Goal: Task Accomplishment & Management: Use online tool/utility

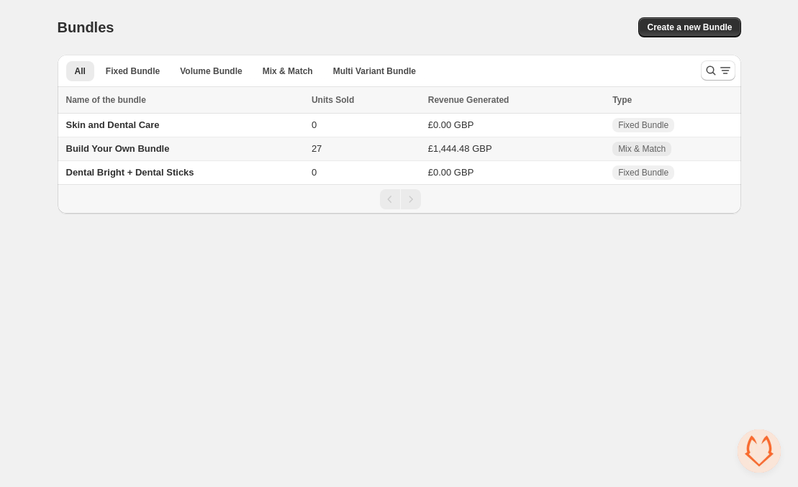
click at [120, 145] on span "Build Your Own Bundle" at bounding box center [118, 148] width 104 height 11
click at [125, 158] on td "Build Your Own Bundle" at bounding box center [183, 149] width 250 height 24
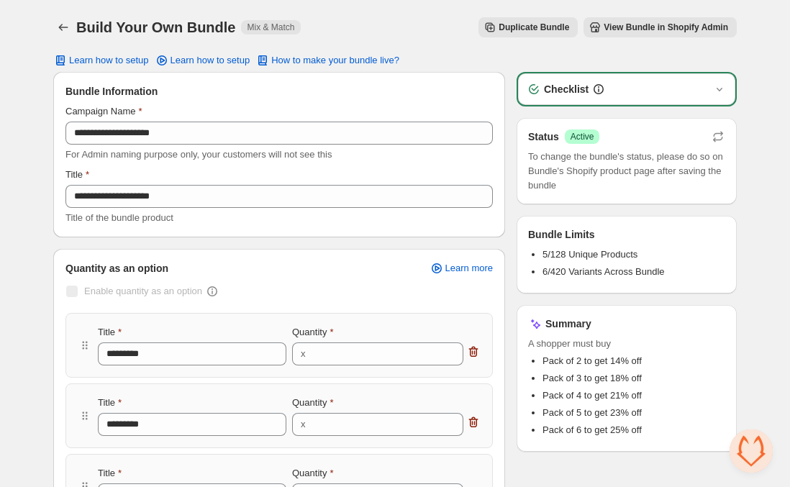
click at [450, 6] on div "Build Your Own Bundle. This page is ready Build Your Own Bundle Mix & Match Dup…" at bounding box center [395, 27] width 684 height 55
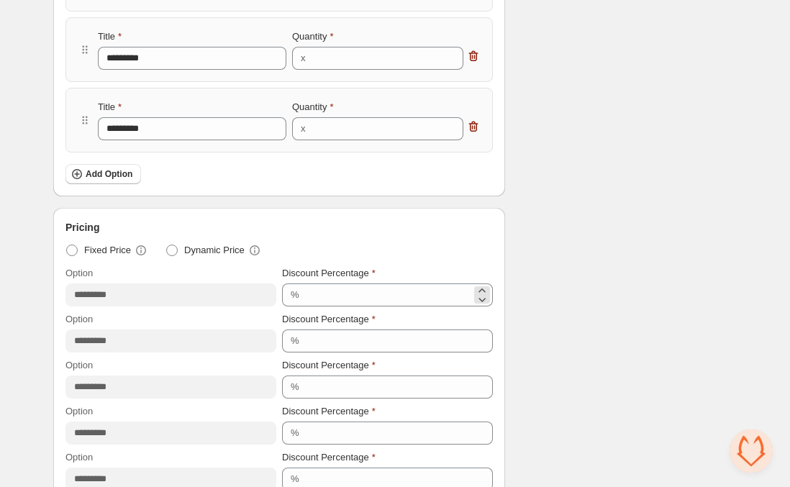
scroll to position [658, 0]
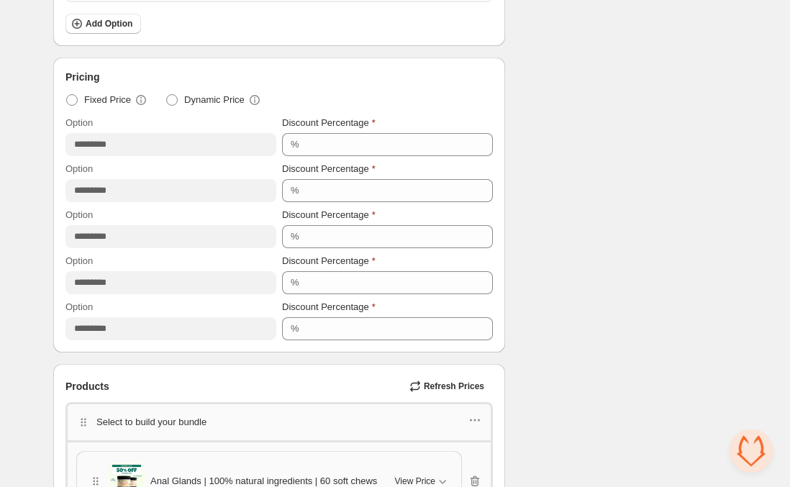
click at [359, 82] on div "Pricing" at bounding box center [280, 77] width 428 height 14
click at [460, 387] on span "Refresh Prices" at bounding box center [454, 387] width 60 height 12
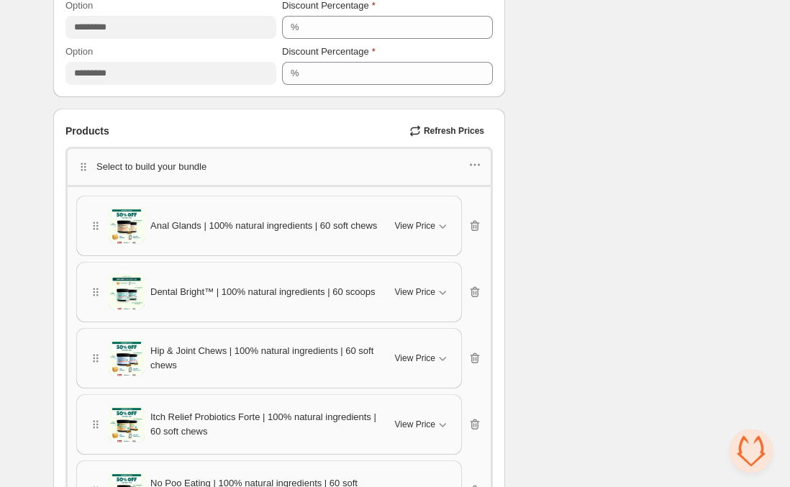
scroll to position [948, 0]
